Goal: Task Accomplishment & Management: Manage account settings

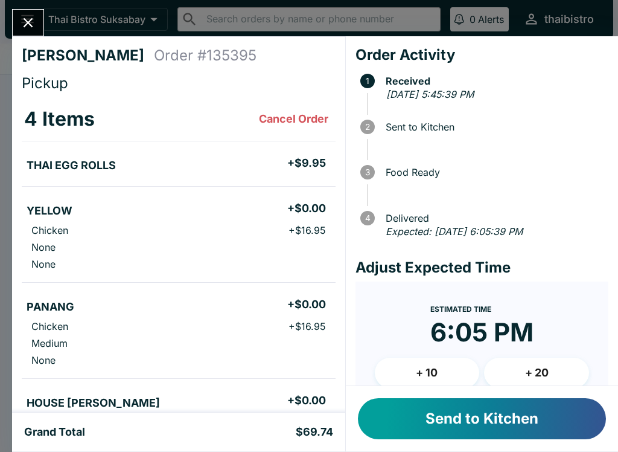
click at [555, 418] on button "Send to Kitchen" at bounding box center [482, 418] width 248 height 41
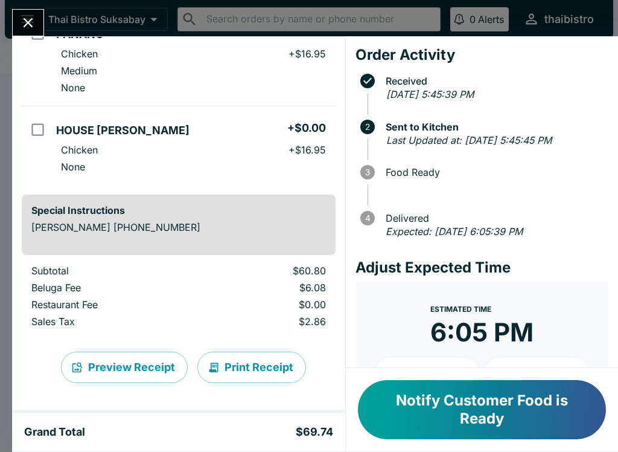
scroll to position [272, 0]
click at [34, 21] on icon "Close" at bounding box center [28, 22] width 16 height 16
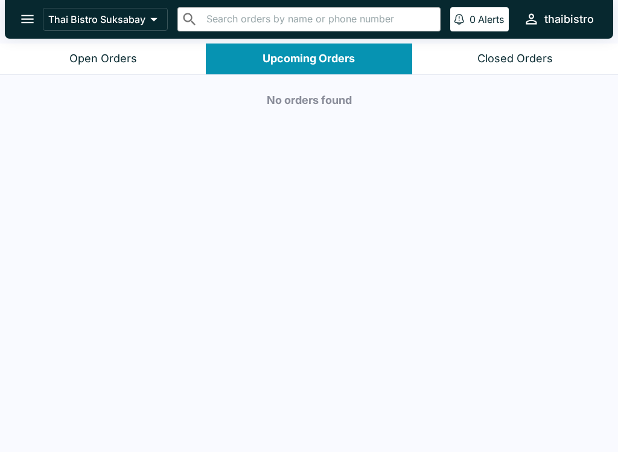
click at [135, 57] on div "Open Orders" at bounding box center [103, 59] width 68 height 14
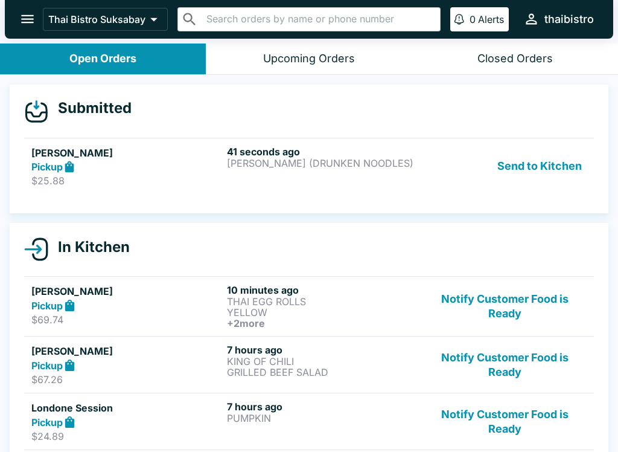
click at [356, 176] on div "41 seconds ago [PERSON_NAME] (DRUNKEN NOODLES)" at bounding box center [322, 166] width 191 height 42
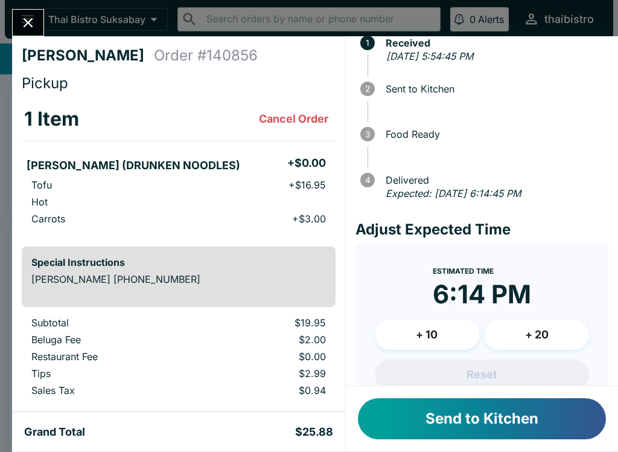
scroll to position [39, 0]
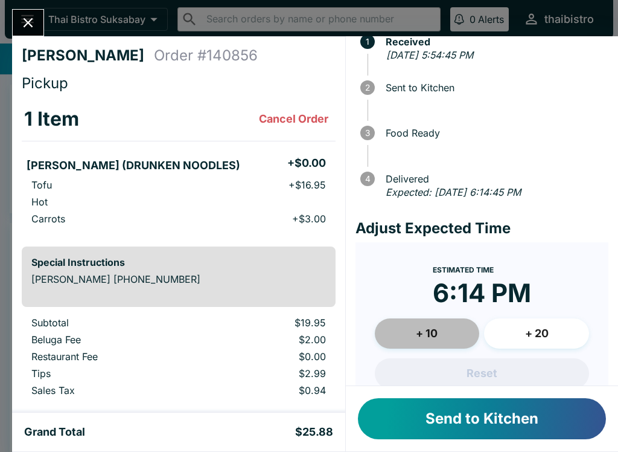
click at [456, 340] on button "+ 10" at bounding box center [427, 333] width 105 height 30
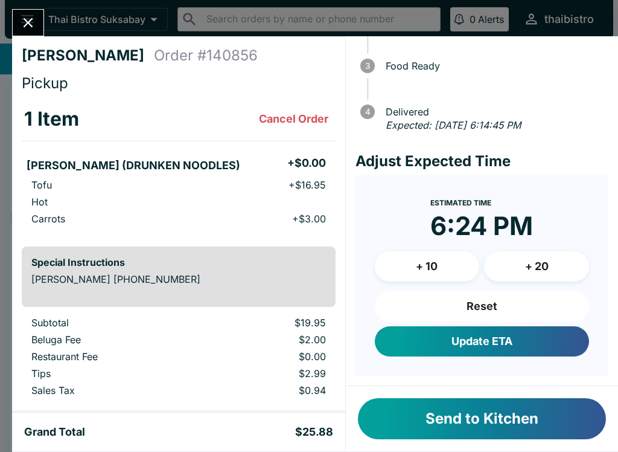
scroll to position [104, 0]
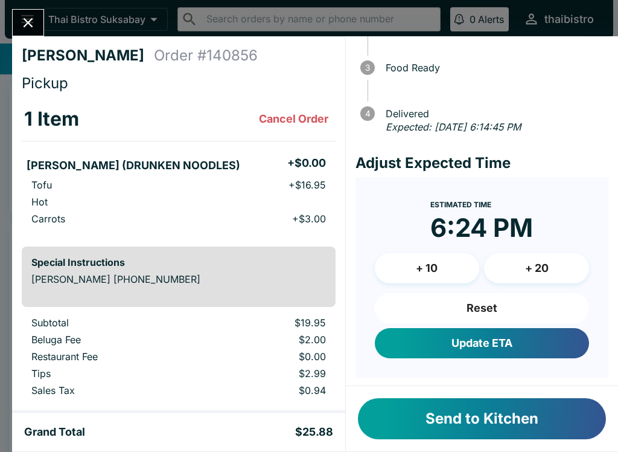
click at [547, 339] on button "Update ETA" at bounding box center [482, 343] width 214 height 30
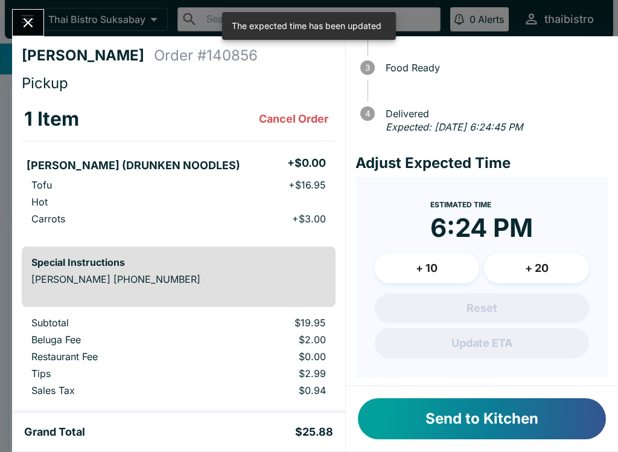
click at [552, 423] on button "Send to Kitchen" at bounding box center [482, 418] width 248 height 41
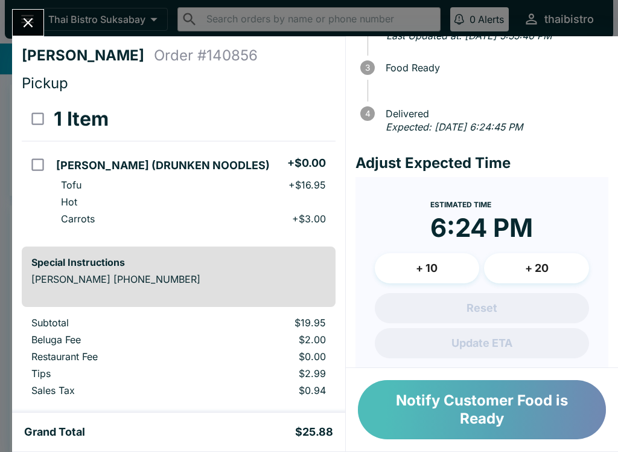
click at [548, 424] on button "Notify Customer Food is Ready" at bounding box center [482, 409] width 248 height 59
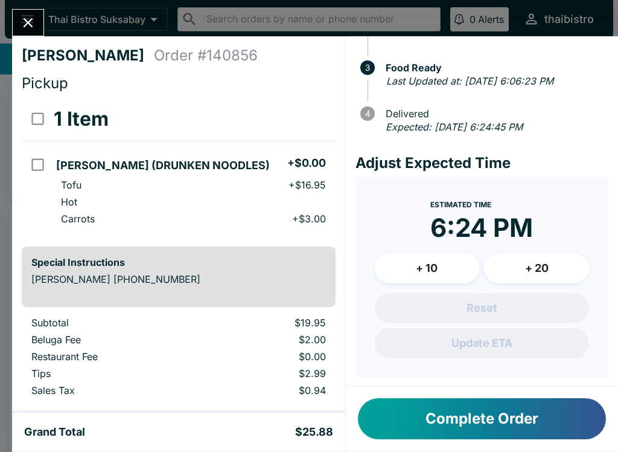
click at [36, 28] on icon "Close" at bounding box center [28, 22] width 16 height 16
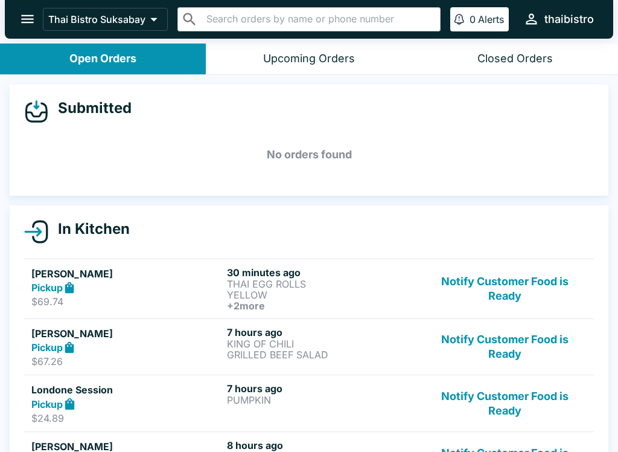
click at [508, 287] on button "Notify Customer Food is Ready" at bounding box center [505, 288] width 164 height 45
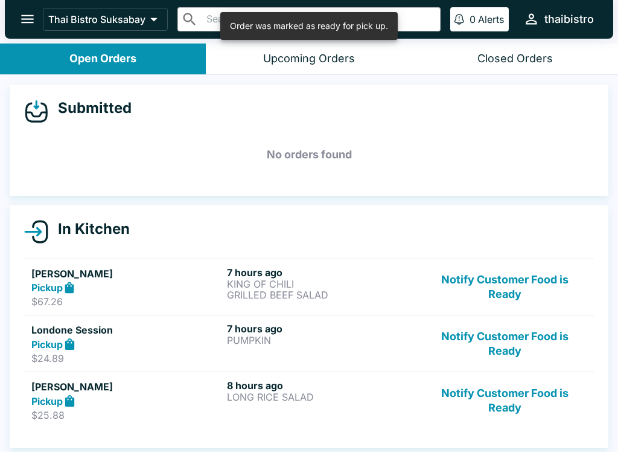
click at [531, 290] on button "Notify Customer Food is Ready" at bounding box center [505, 287] width 164 height 42
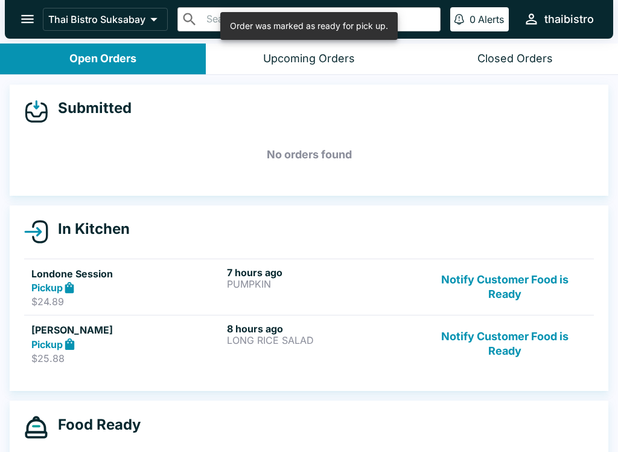
click at [532, 277] on button "Notify Customer Food is Ready" at bounding box center [505, 287] width 164 height 42
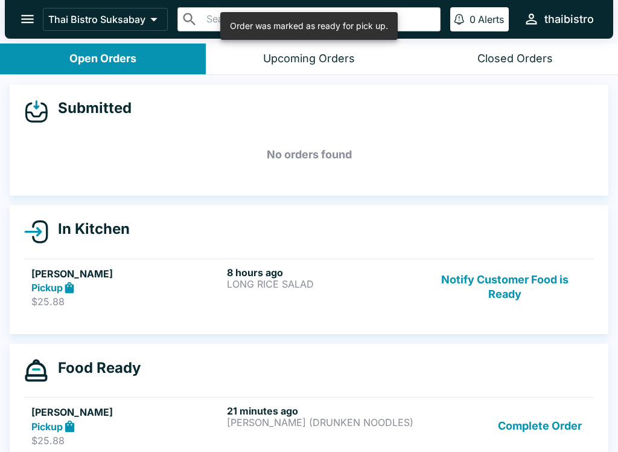
click at [534, 293] on button "Notify Customer Food is Ready" at bounding box center [505, 287] width 164 height 42
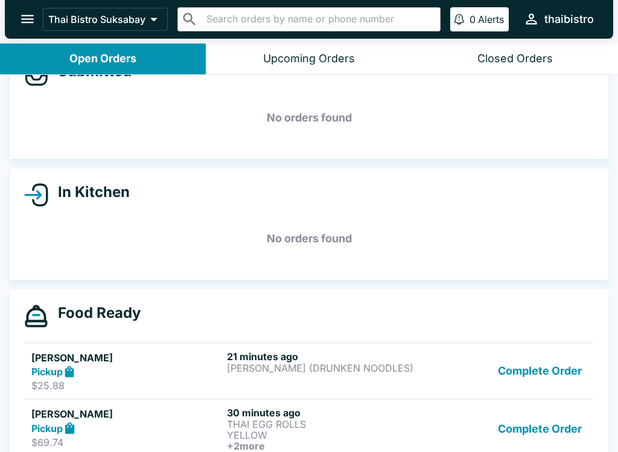
scroll to position [98, 0]
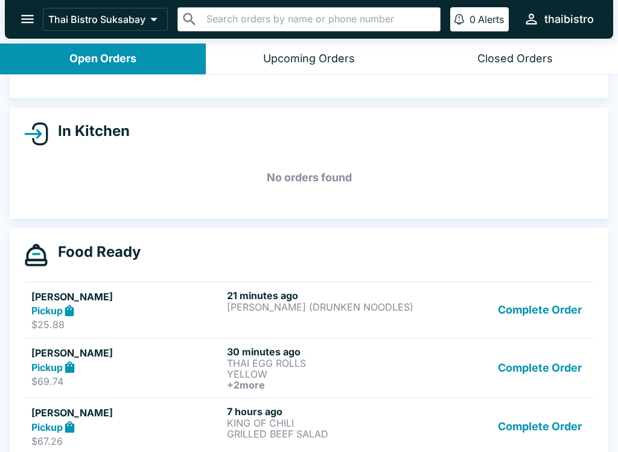
click at [576, 311] on button "Complete Order" at bounding box center [540, 310] width 94 height 42
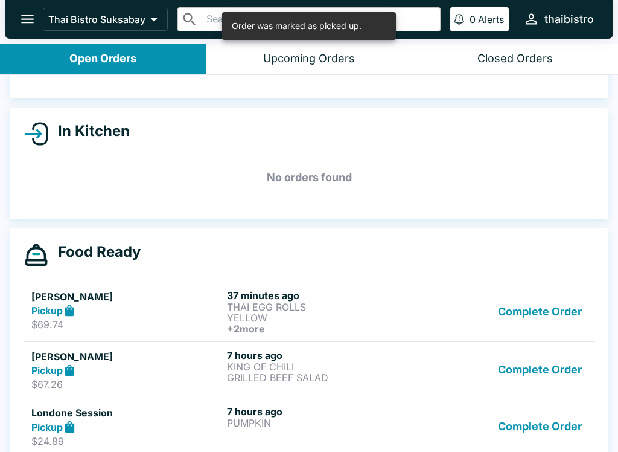
click at [565, 378] on button "Complete Order" at bounding box center [540, 370] width 94 height 42
click at [564, 375] on button "Complete Order" at bounding box center [540, 370] width 94 height 42
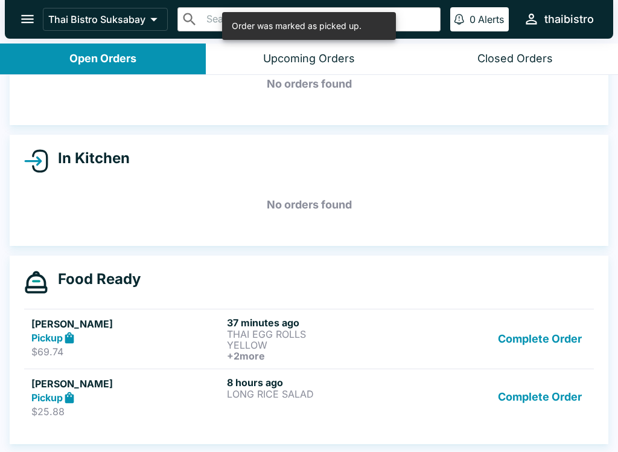
click at [579, 402] on button "Complete Order" at bounding box center [540, 397] width 94 height 42
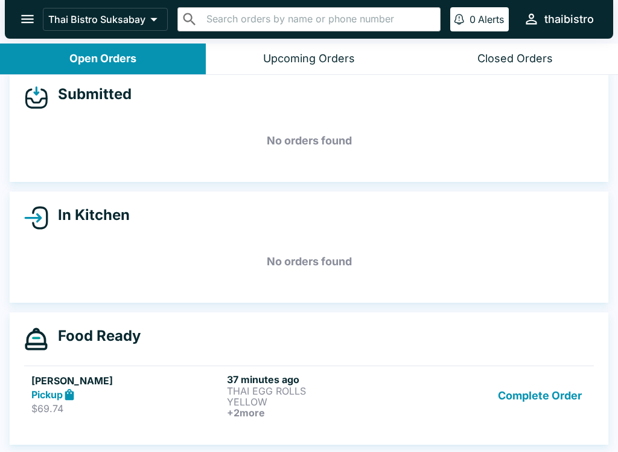
scroll to position [12, 0]
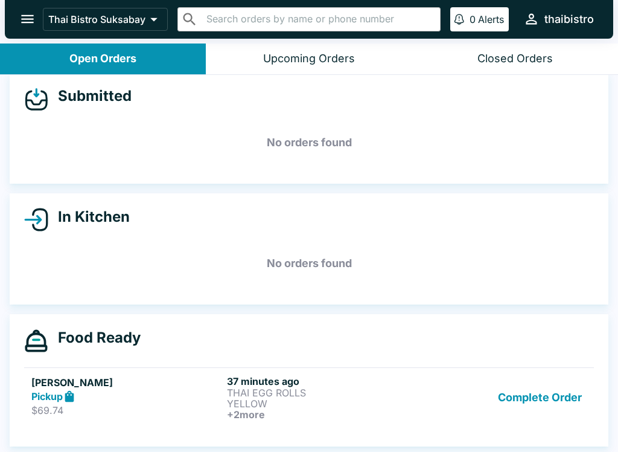
click at [526, 394] on button "Complete Order" at bounding box center [540, 397] width 94 height 45
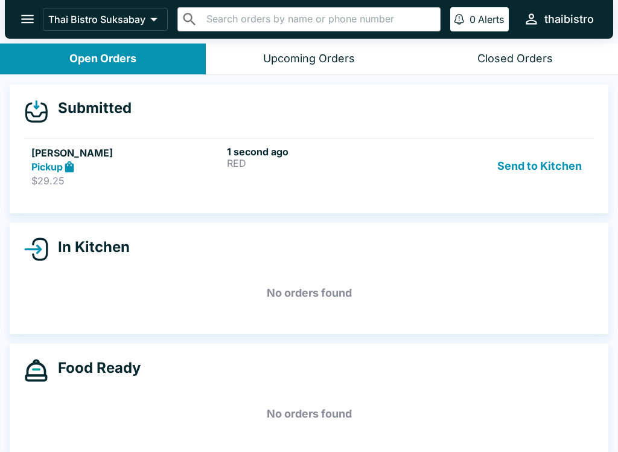
click at [420, 173] on div "[PERSON_NAME] Pickup $29.25 1 second ago RED Send to Kitchen" at bounding box center [308, 166] width 555 height 42
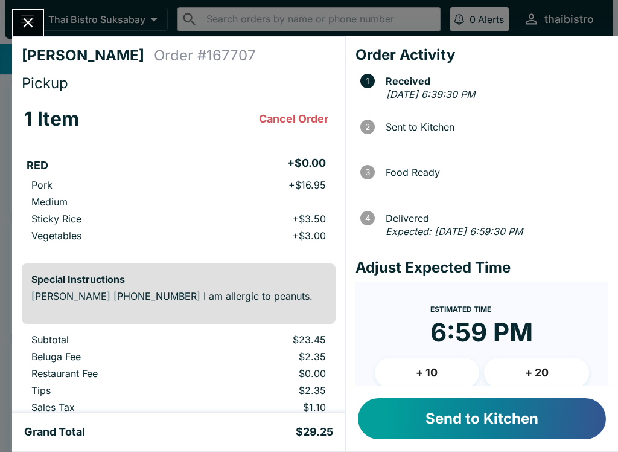
click at [541, 426] on button "Send to Kitchen" at bounding box center [482, 418] width 248 height 41
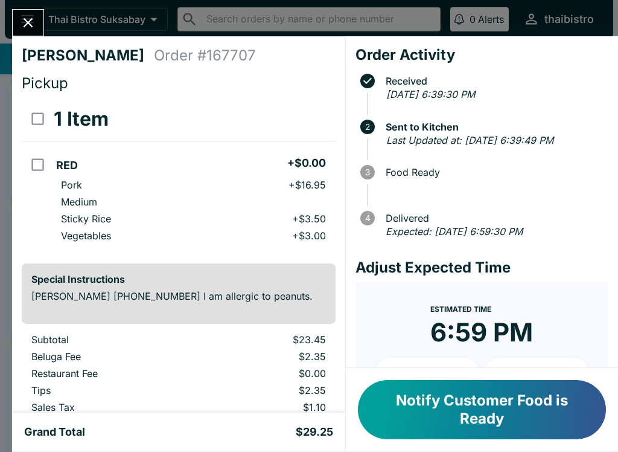
click at [522, 420] on button "Notify Customer Food is Ready" at bounding box center [482, 409] width 248 height 59
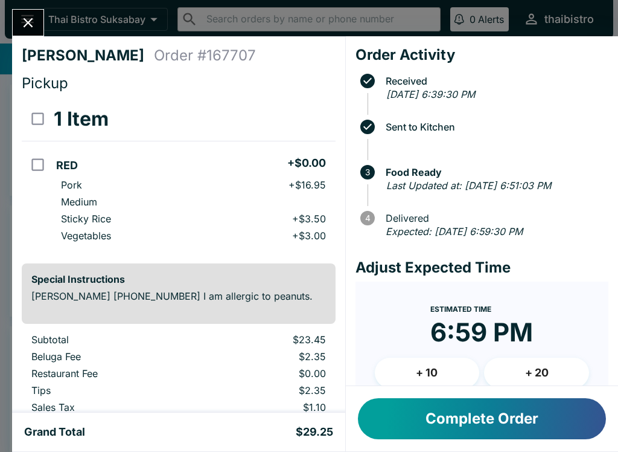
click at [32, 22] on icon "Close" at bounding box center [28, 22] width 16 height 16
